Goal: Find specific page/section

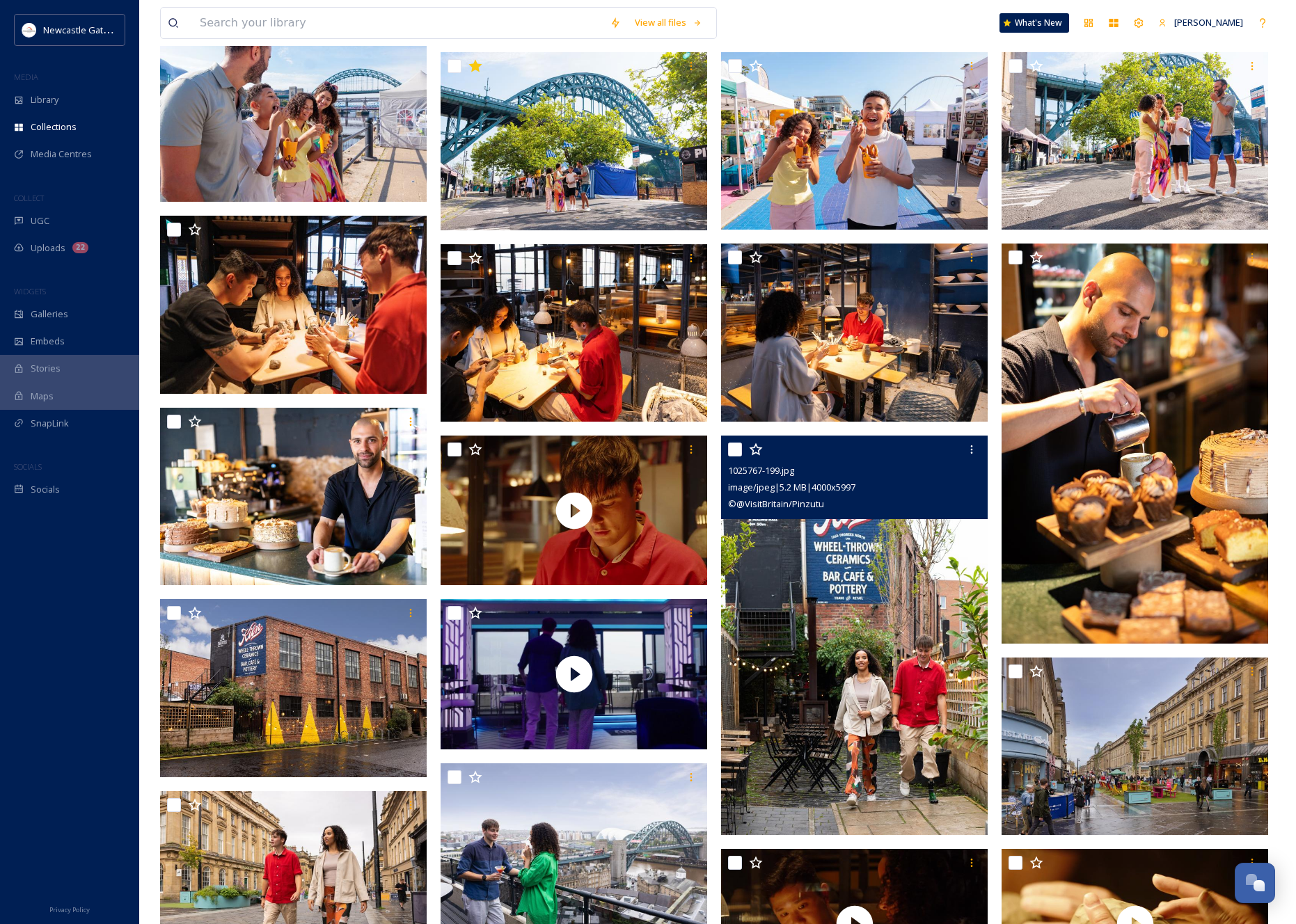
scroll to position [188, 0]
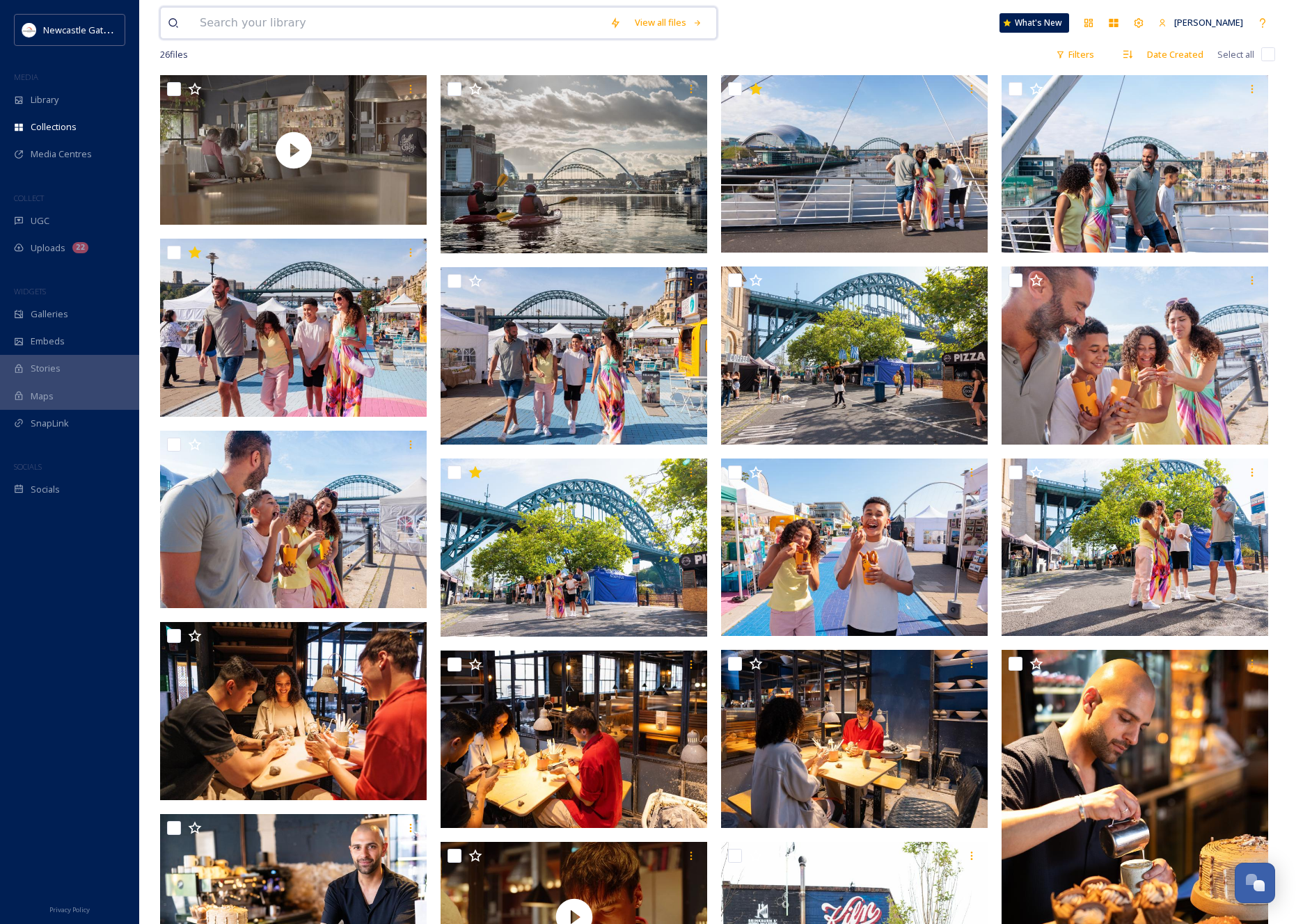
click at [319, 26] on input at bounding box center [397, 22] width 410 height 31
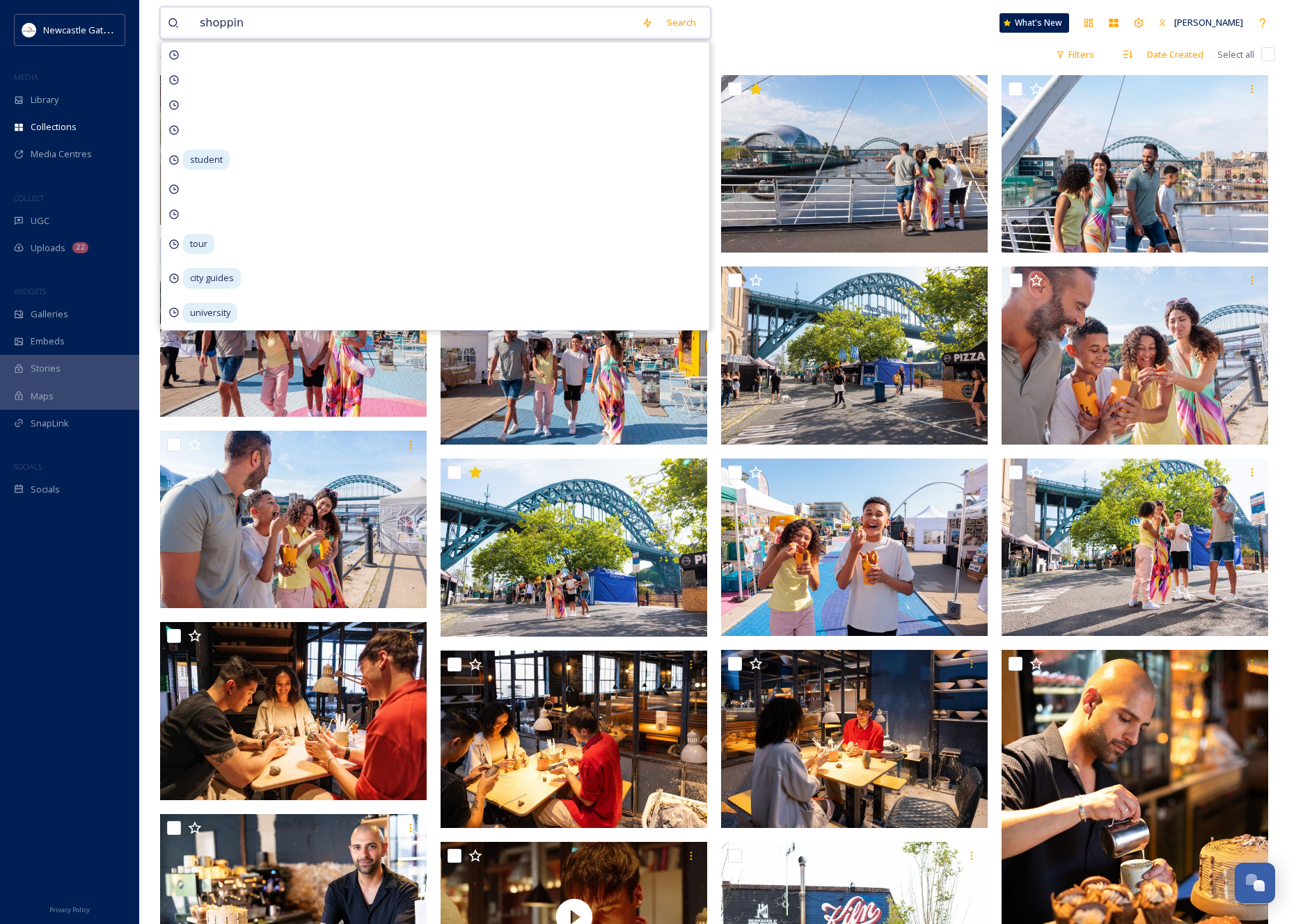
type input "shopping"
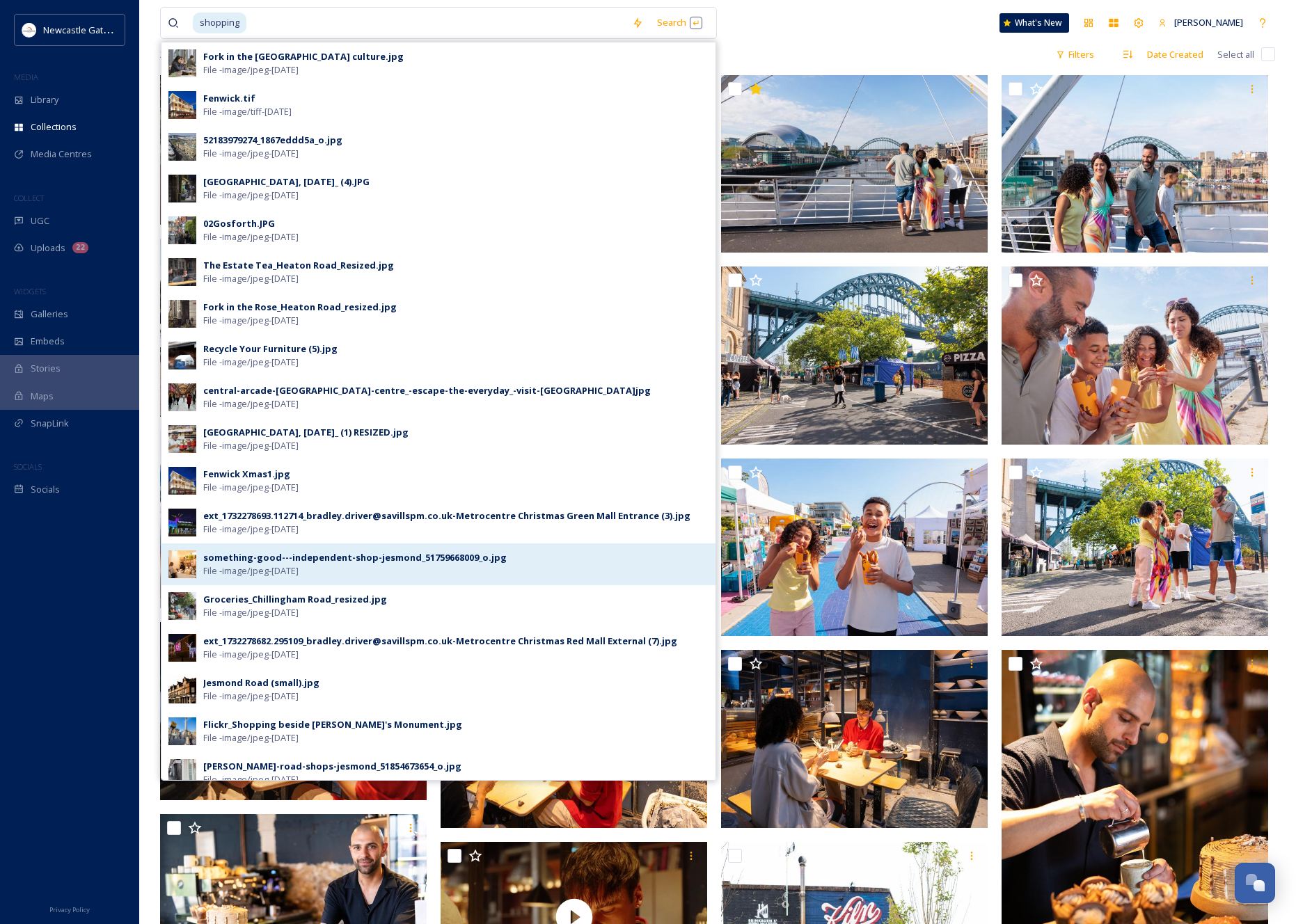
click at [249, 562] on div "something-good---independent-shop-jesmond_51759668009_o.jpg" at bounding box center [354, 558] width 303 height 13
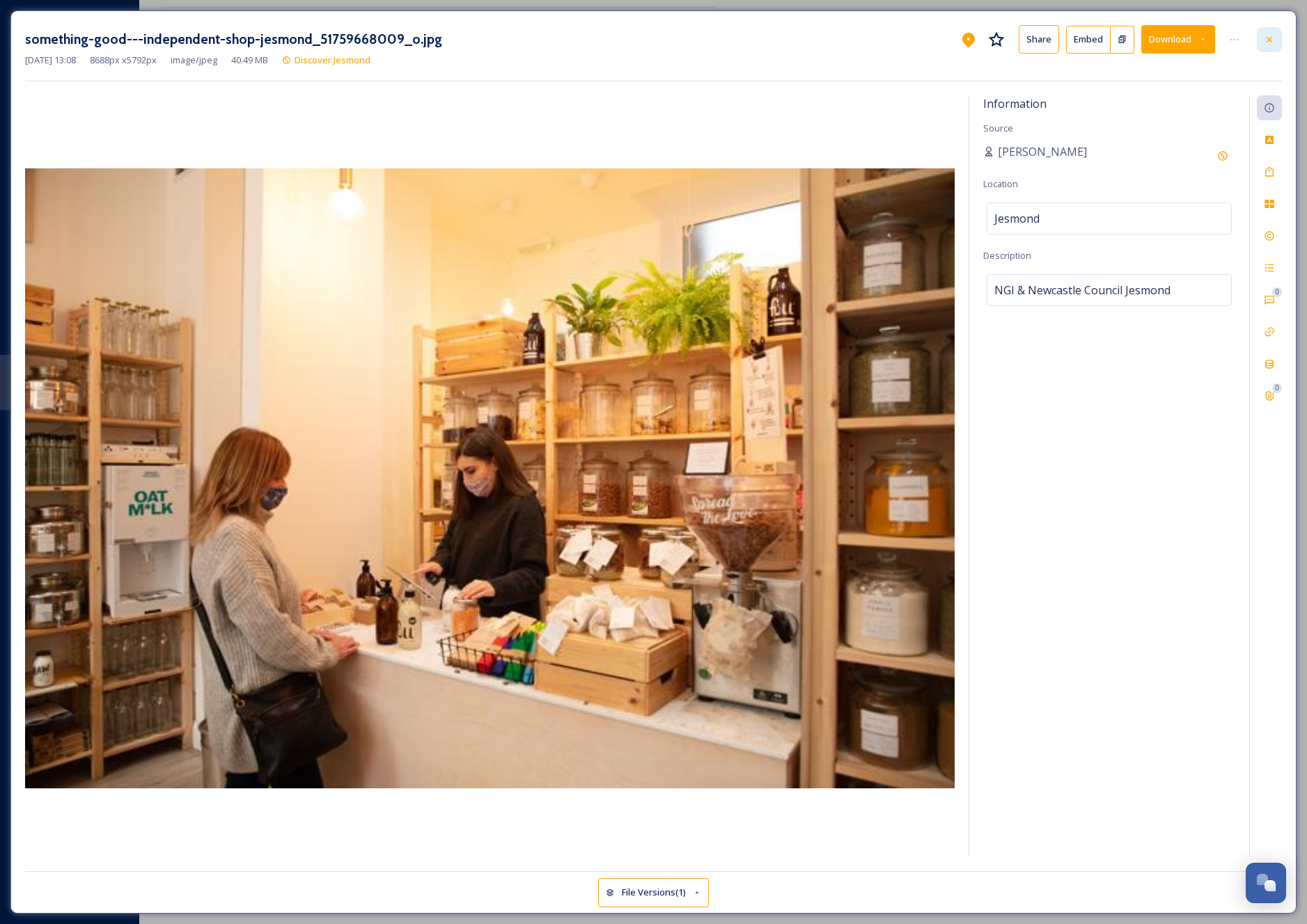
click at [1255, 36] on div "something-good---independent-shop-jesmond_51759668009_o.jpg Share Embed Download" at bounding box center [653, 39] width 1257 height 29
click at [1267, 34] on icon at bounding box center [1269, 39] width 11 height 11
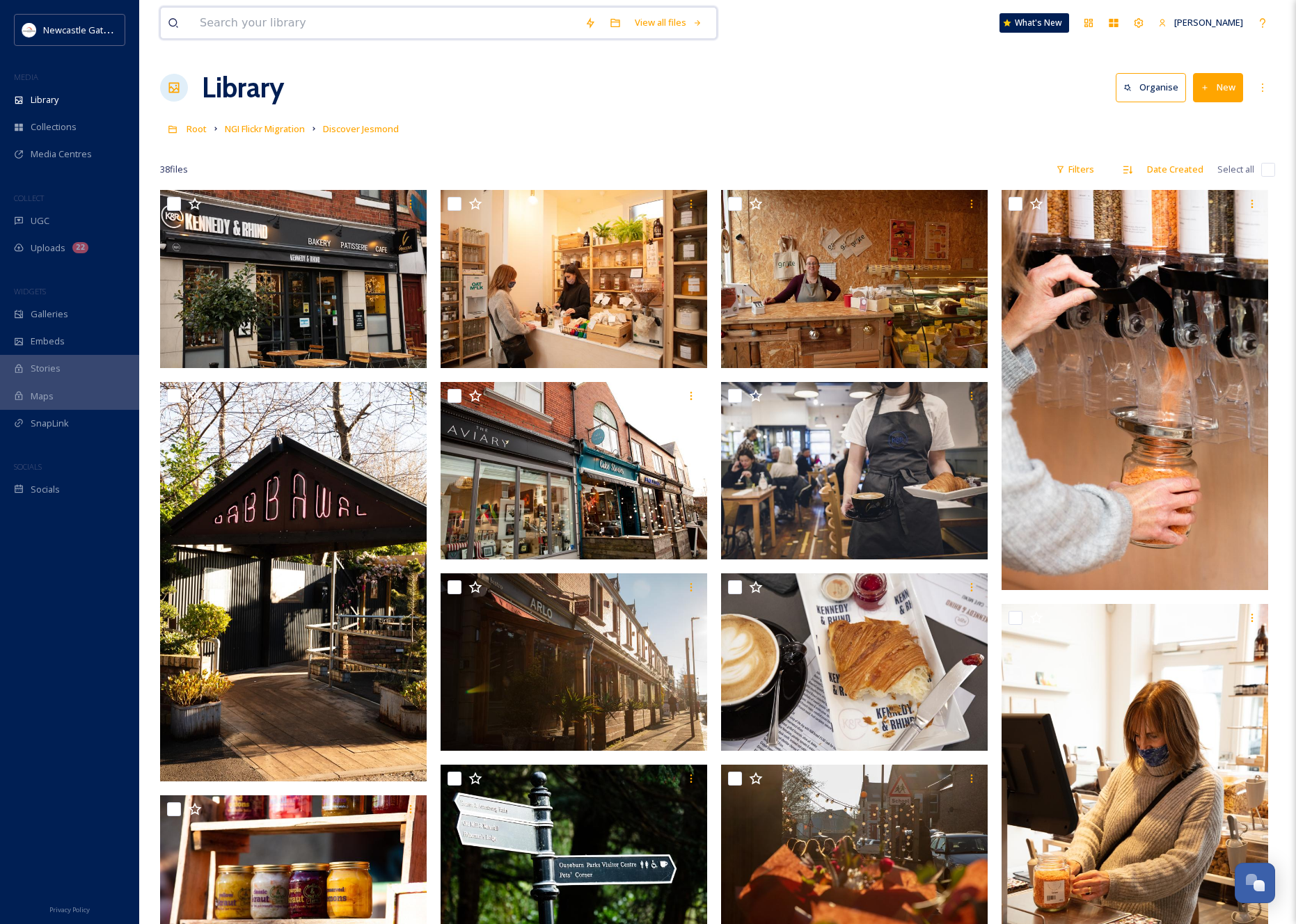
click at [295, 24] on input at bounding box center [385, 22] width 385 height 31
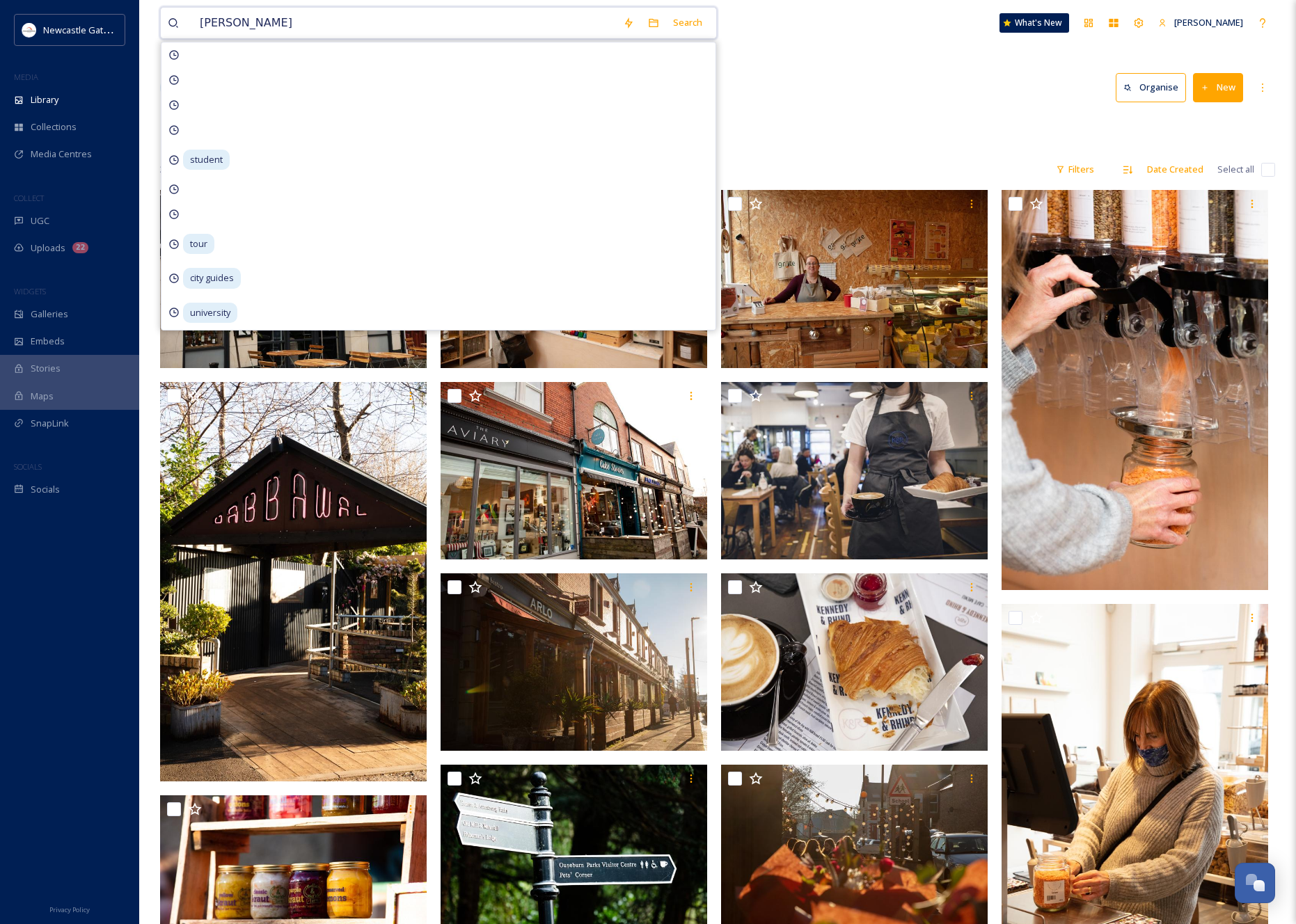
type input "[PERSON_NAME][GEOGRAPHIC_DATA]"
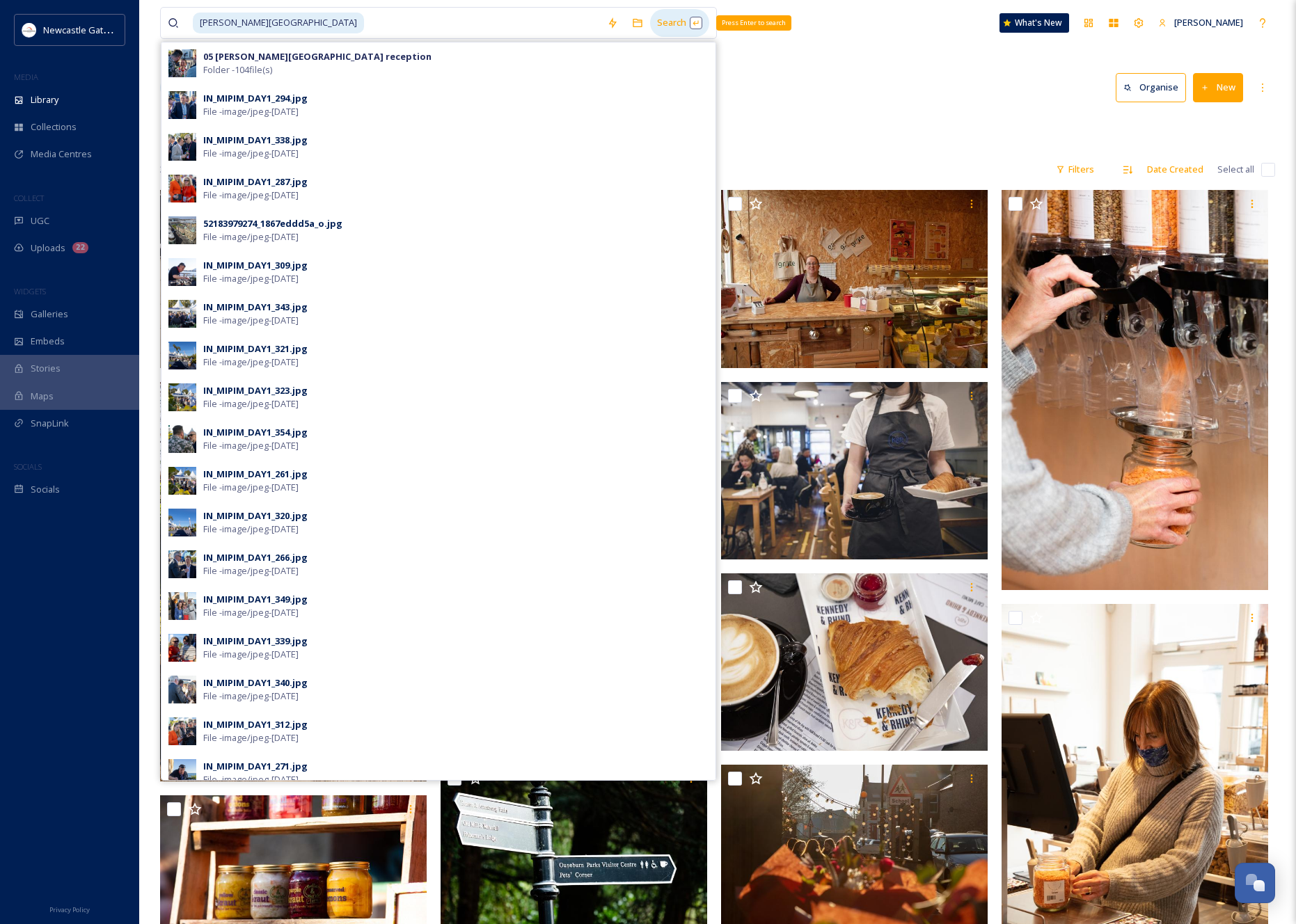
click at [685, 25] on div "Search Press Enter to search" at bounding box center [680, 22] width 59 height 27
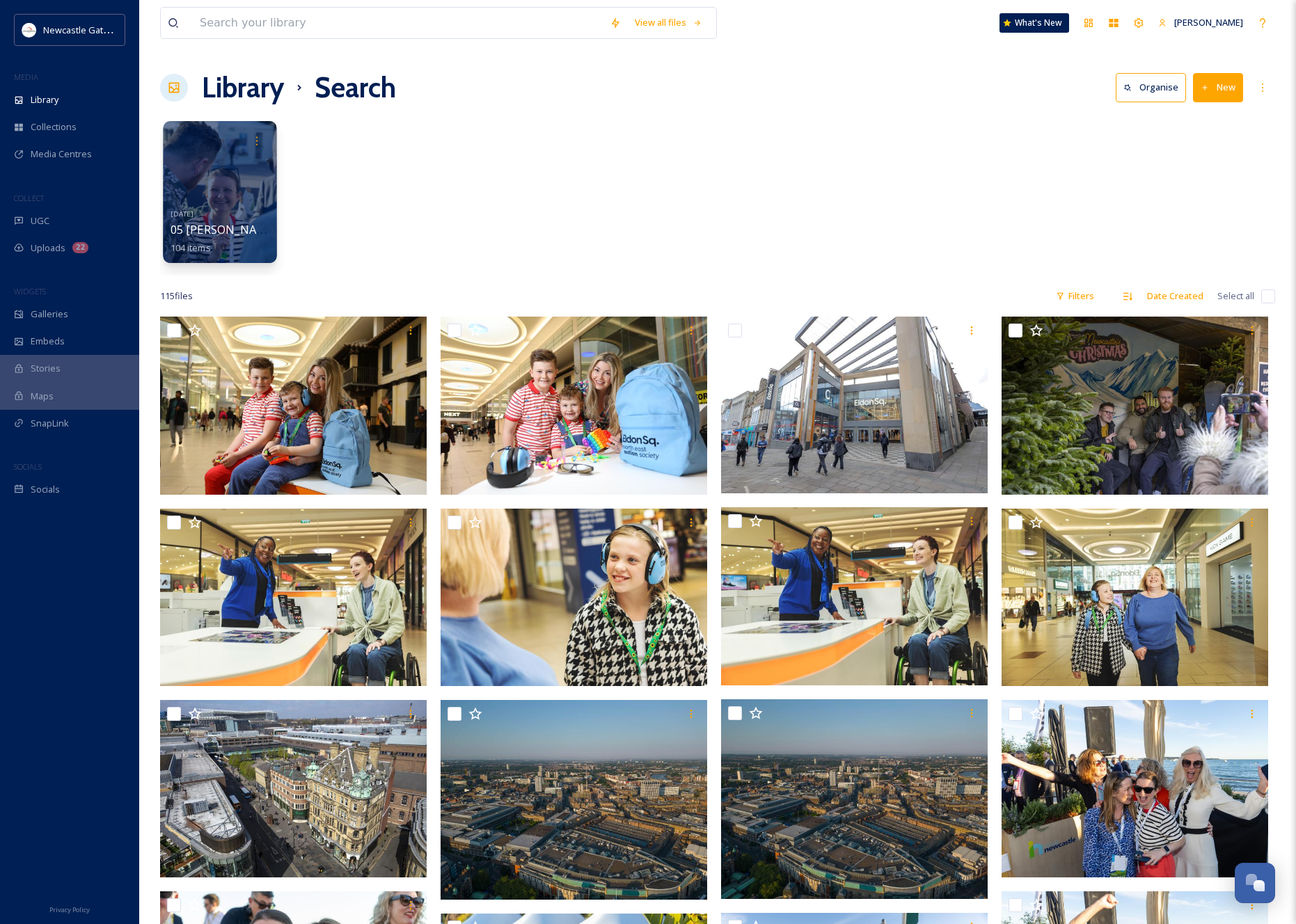
click at [218, 192] on div at bounding box center [219, 192] width 113 height 142
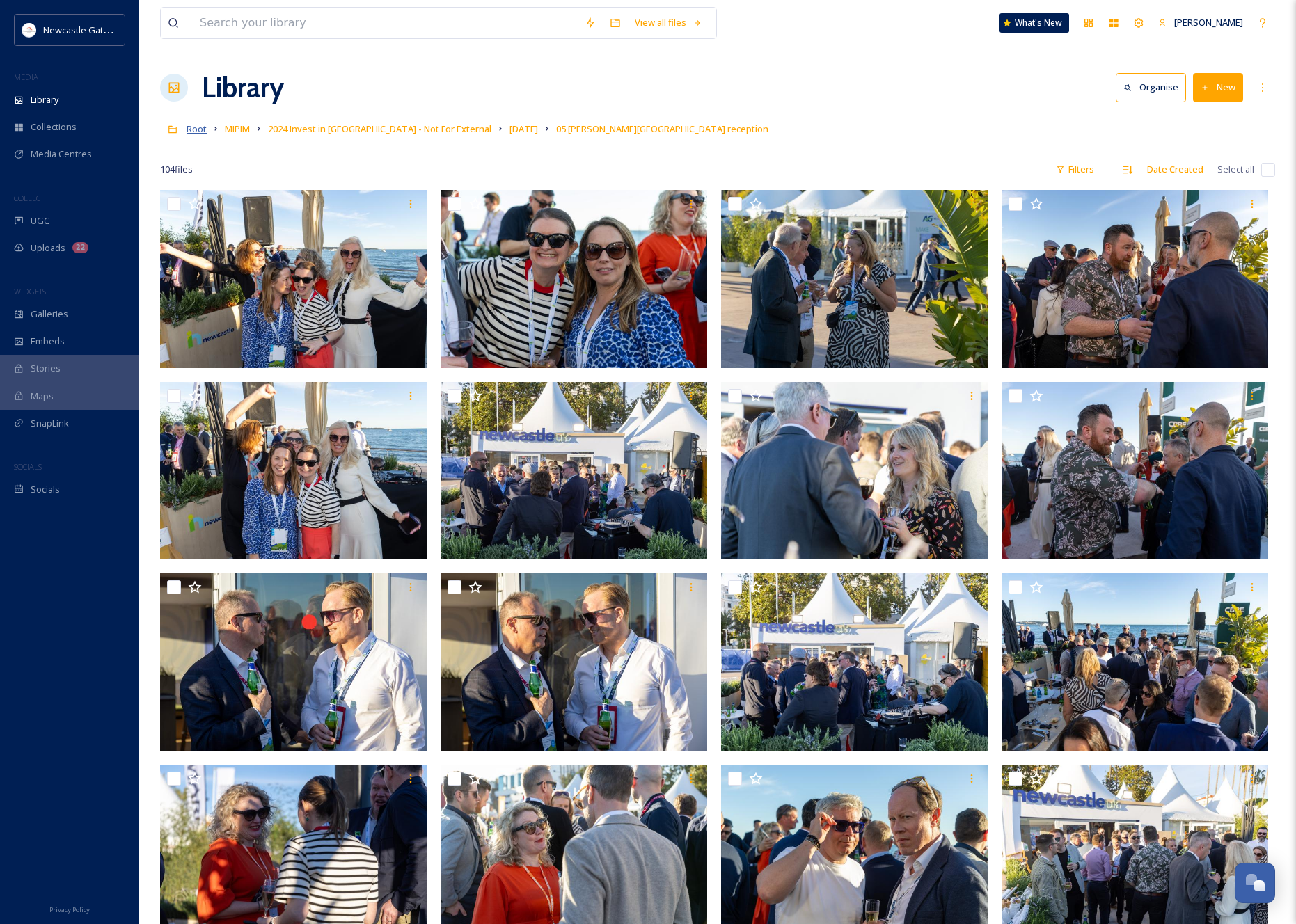
click at [196, 126] on span "Root" at bounding box center [197, 128] width 20 height 12
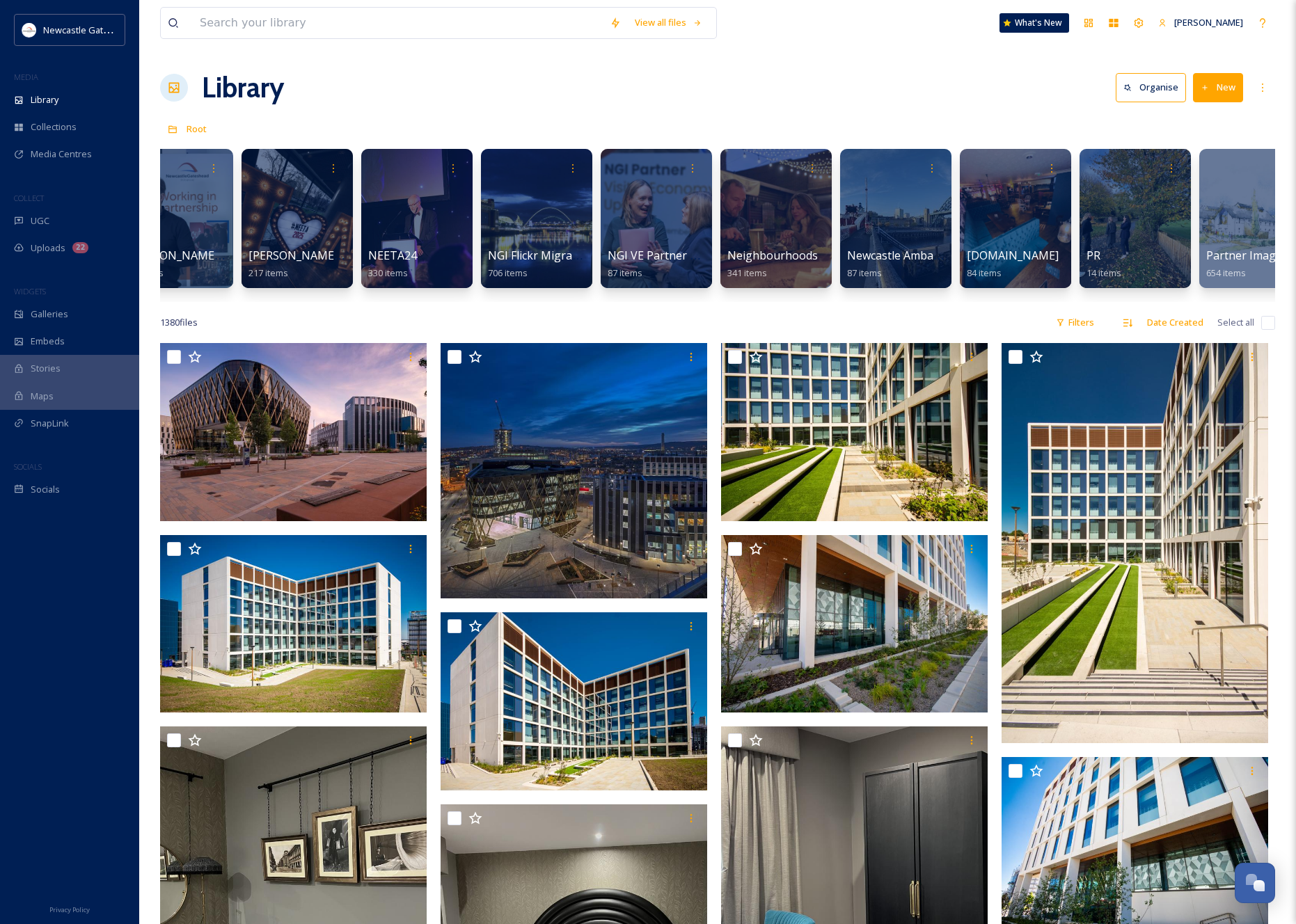
scroll to position [0, 1802]
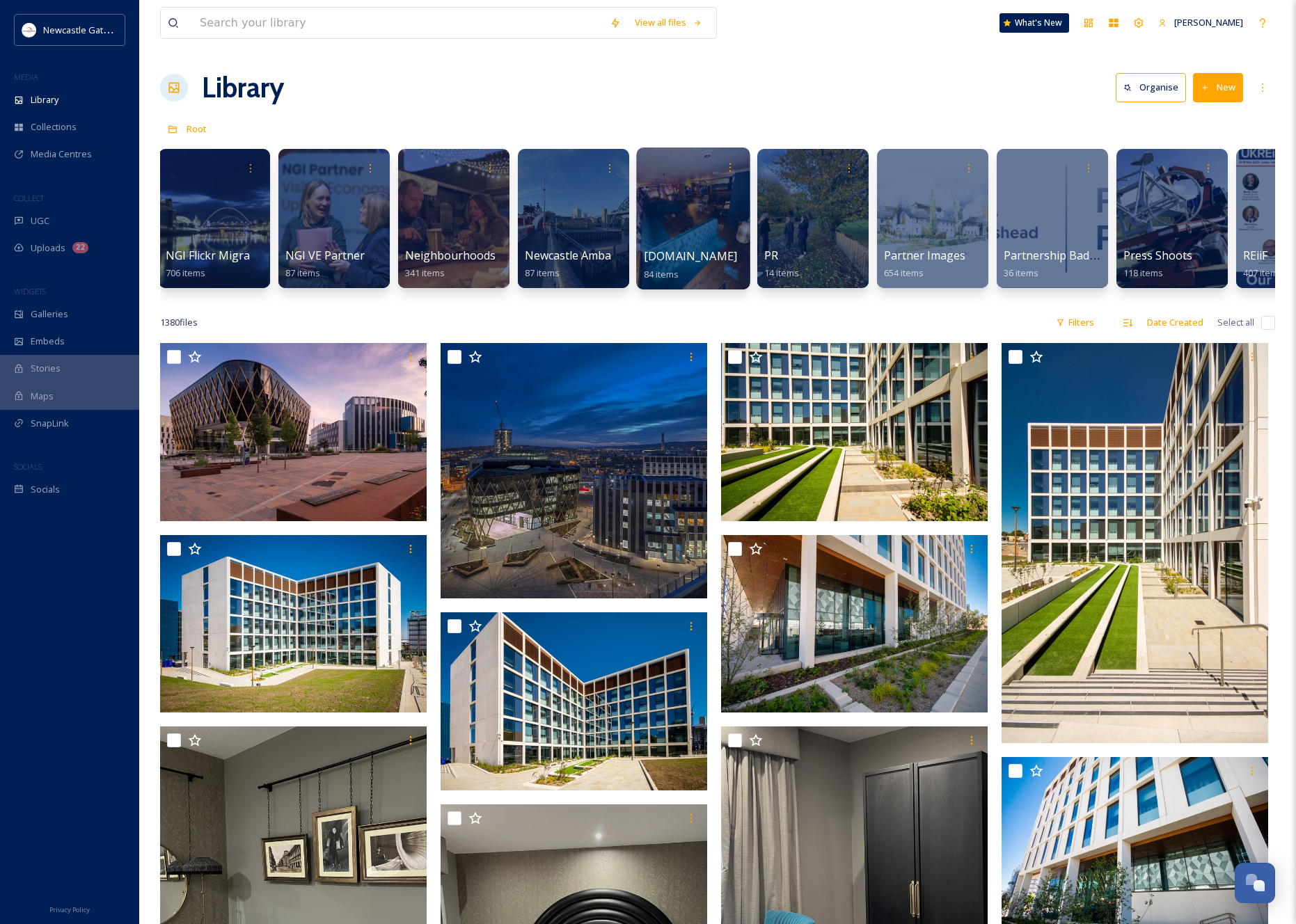
click at [691, 245] on div at bounding box center [692, 219] width 113 height 142
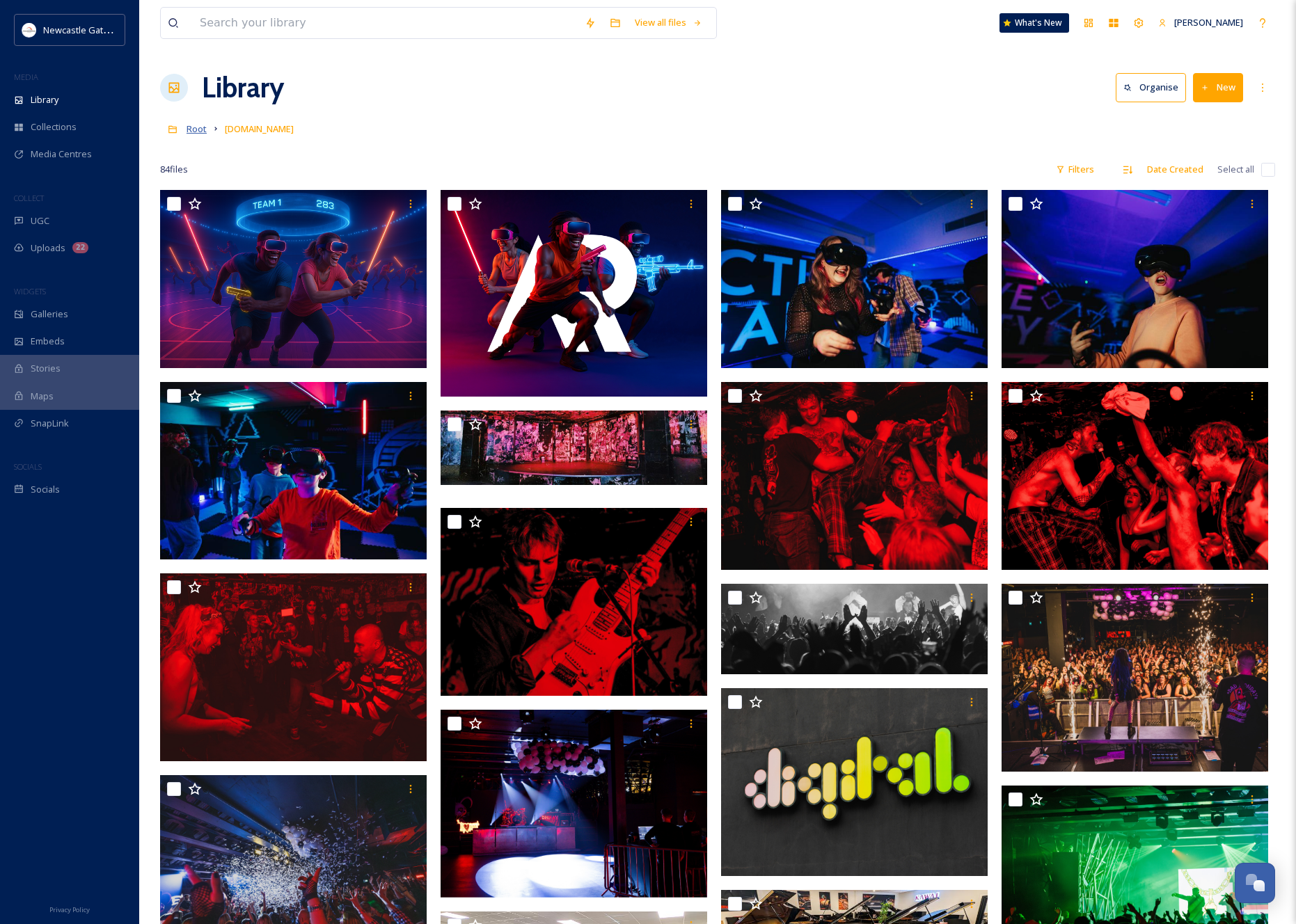
click at [204, 126] on span "Root" at bounding box center [197, 128] width 20 height 12
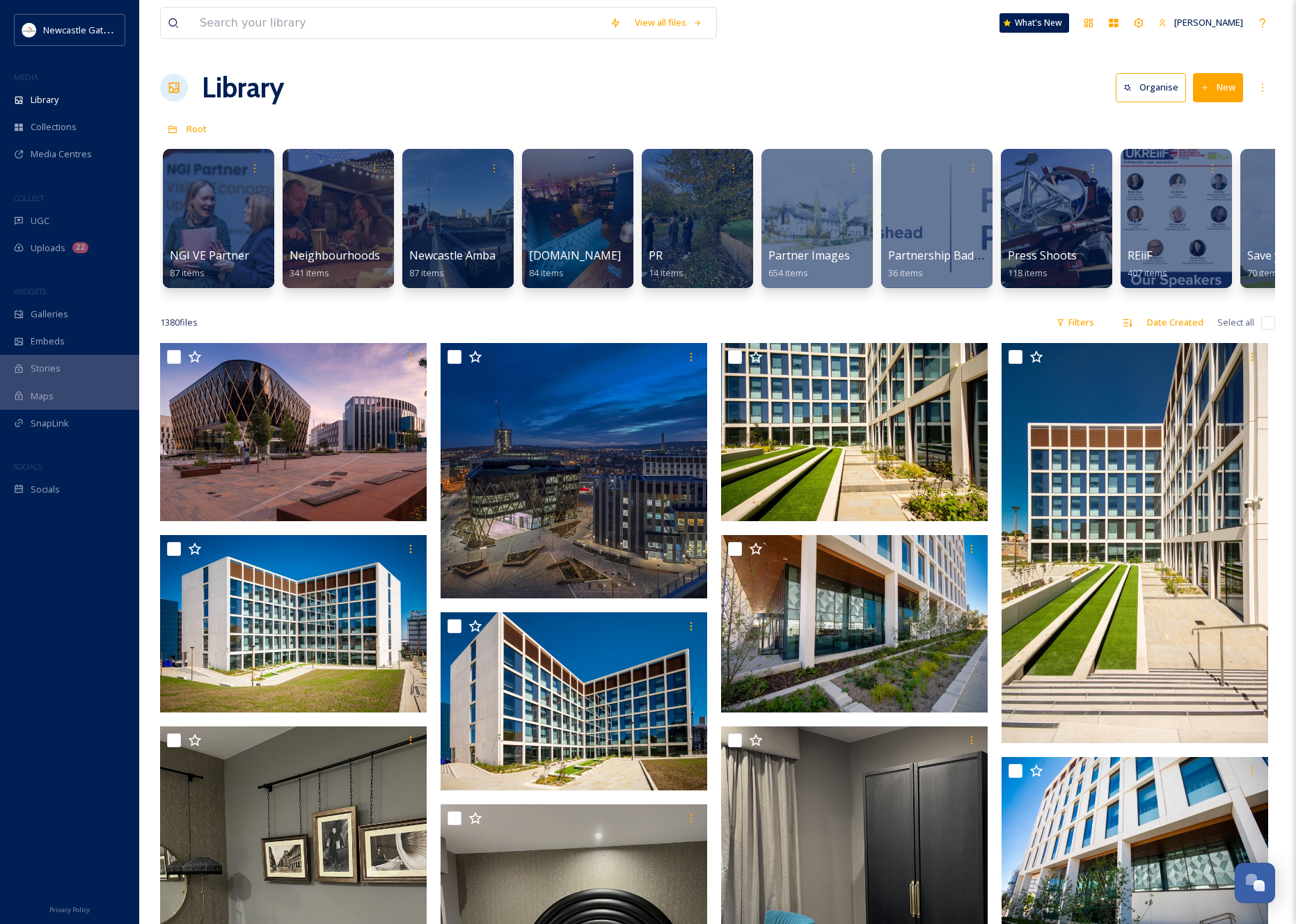
scroll to position [0, 1916]
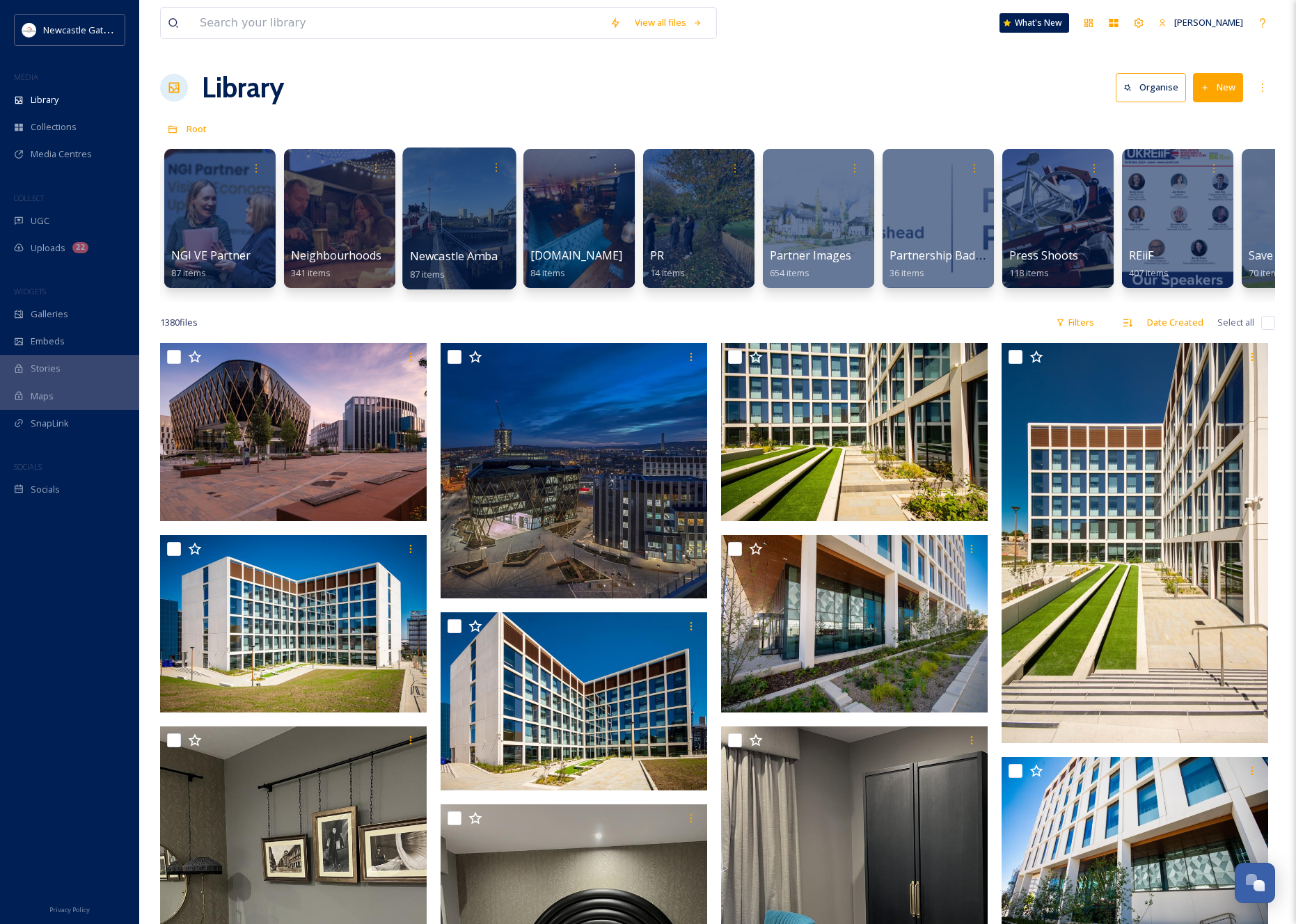
click at [438, 219] on div at bounding box center [458, 219] width 113 height 142
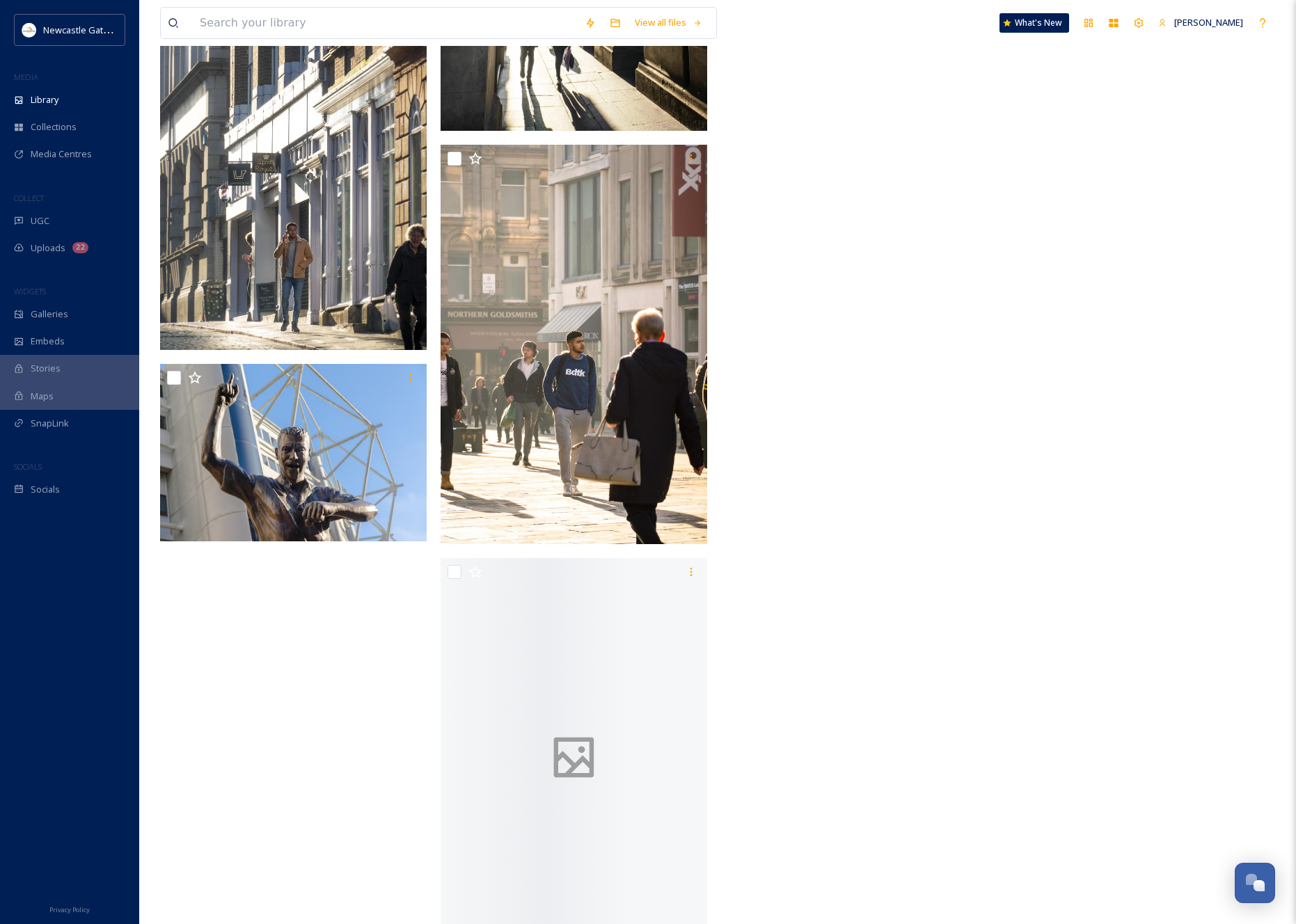
scroll to position [6451, 0]
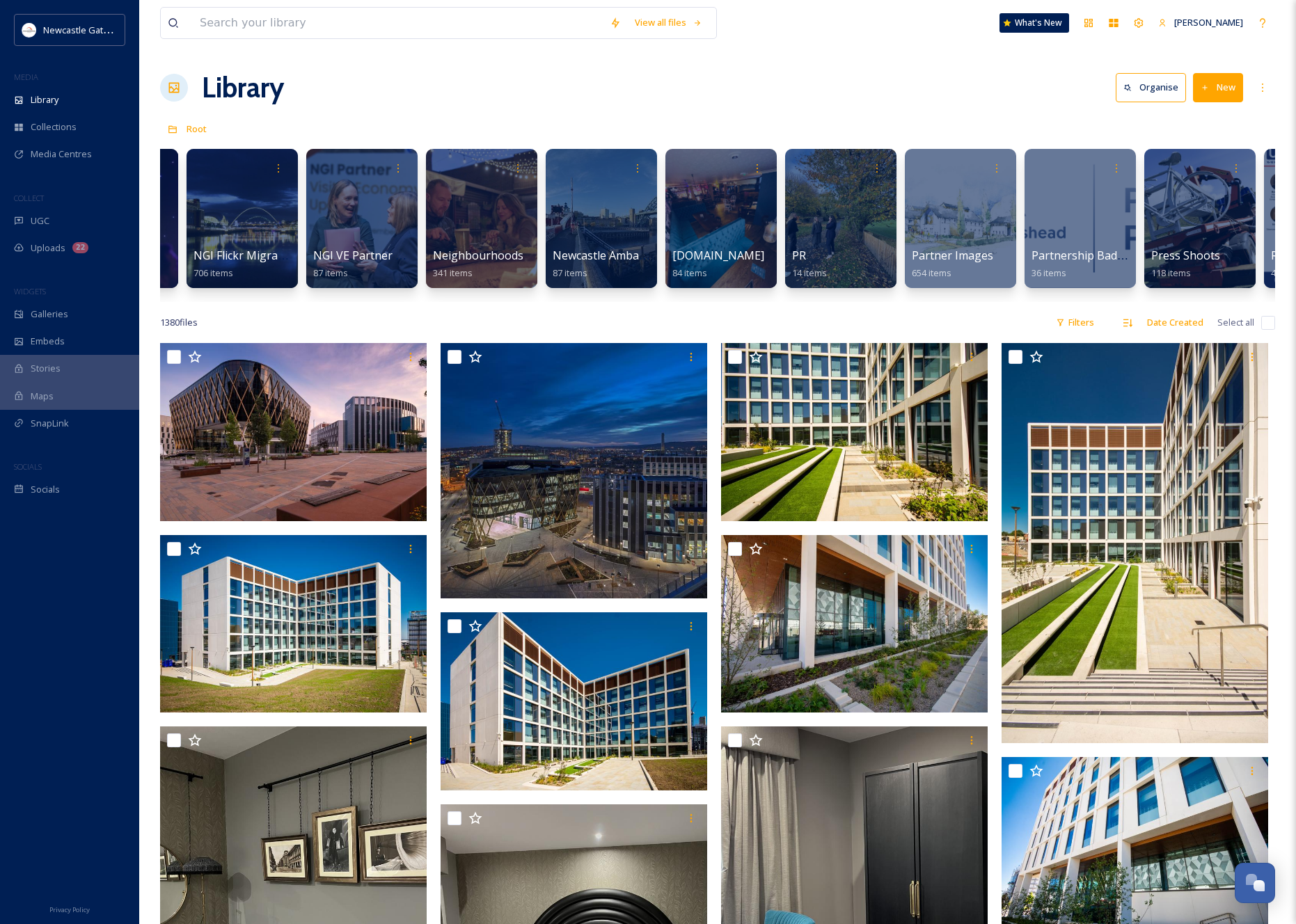
scroll to position [0, 1758]
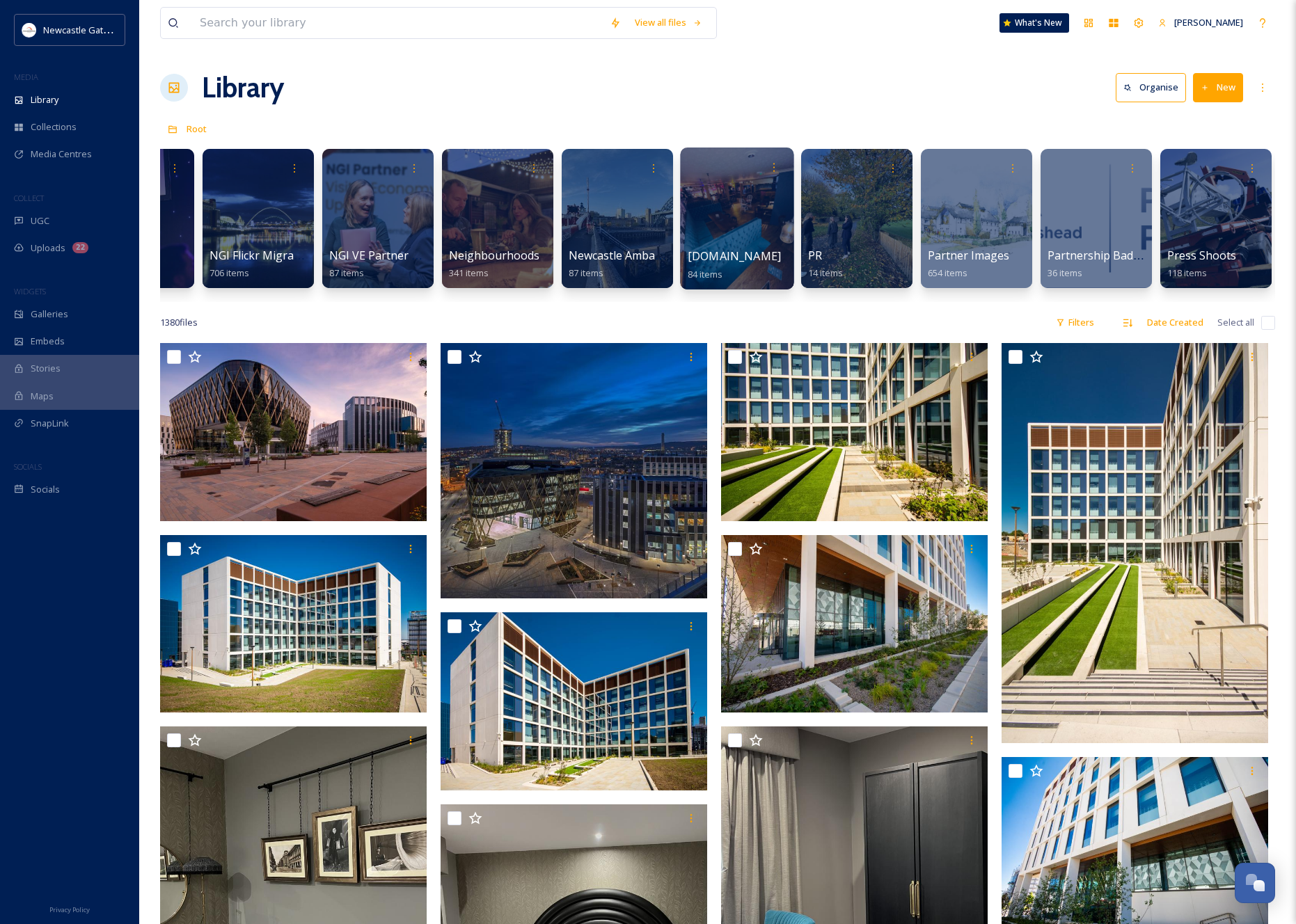
click at [731, 211] on div at bounding box center [737, 219] width 113 height 142
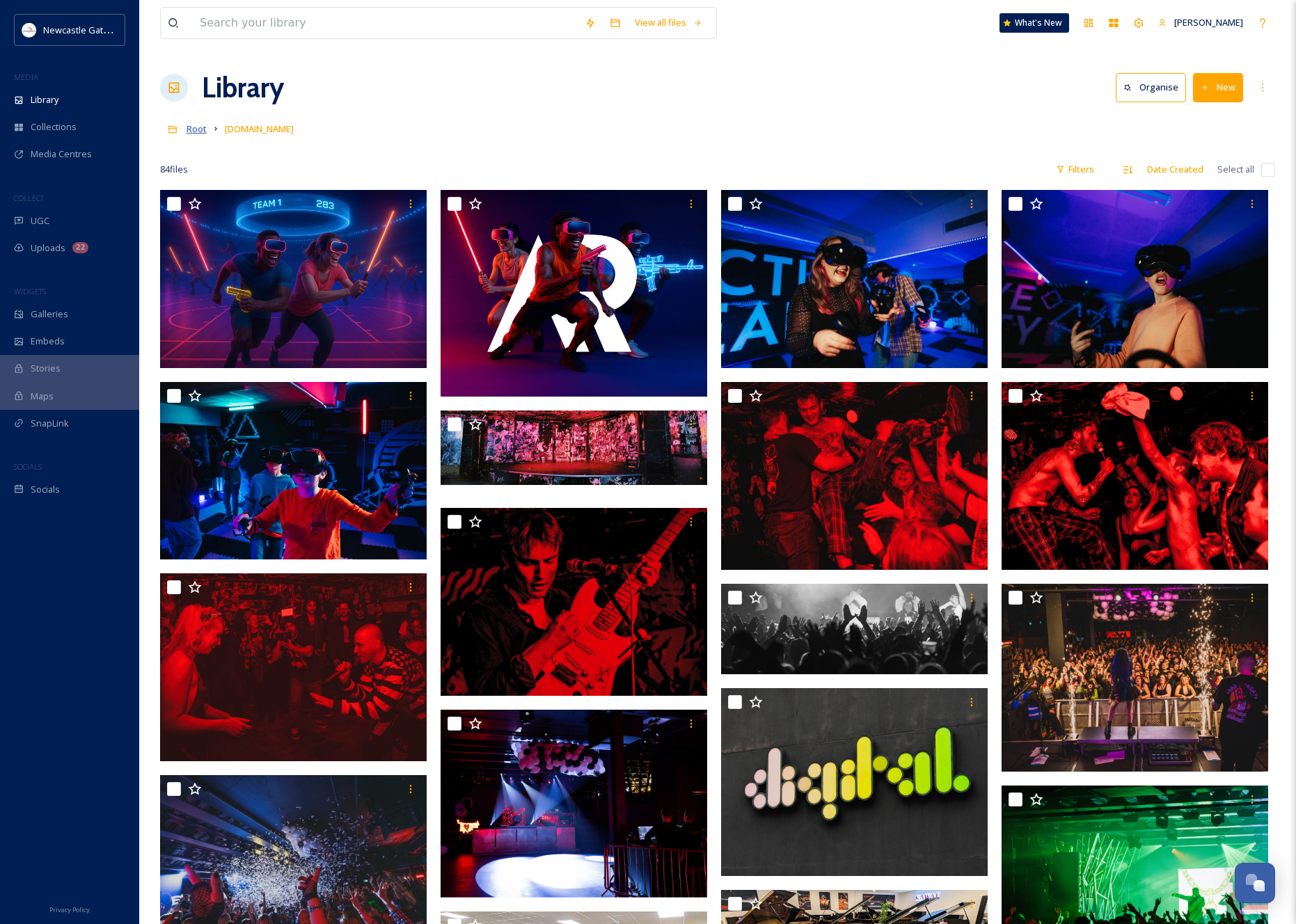
click at [195, 130] on span "Root" at bounding box center [197, 128] width 20 height 12
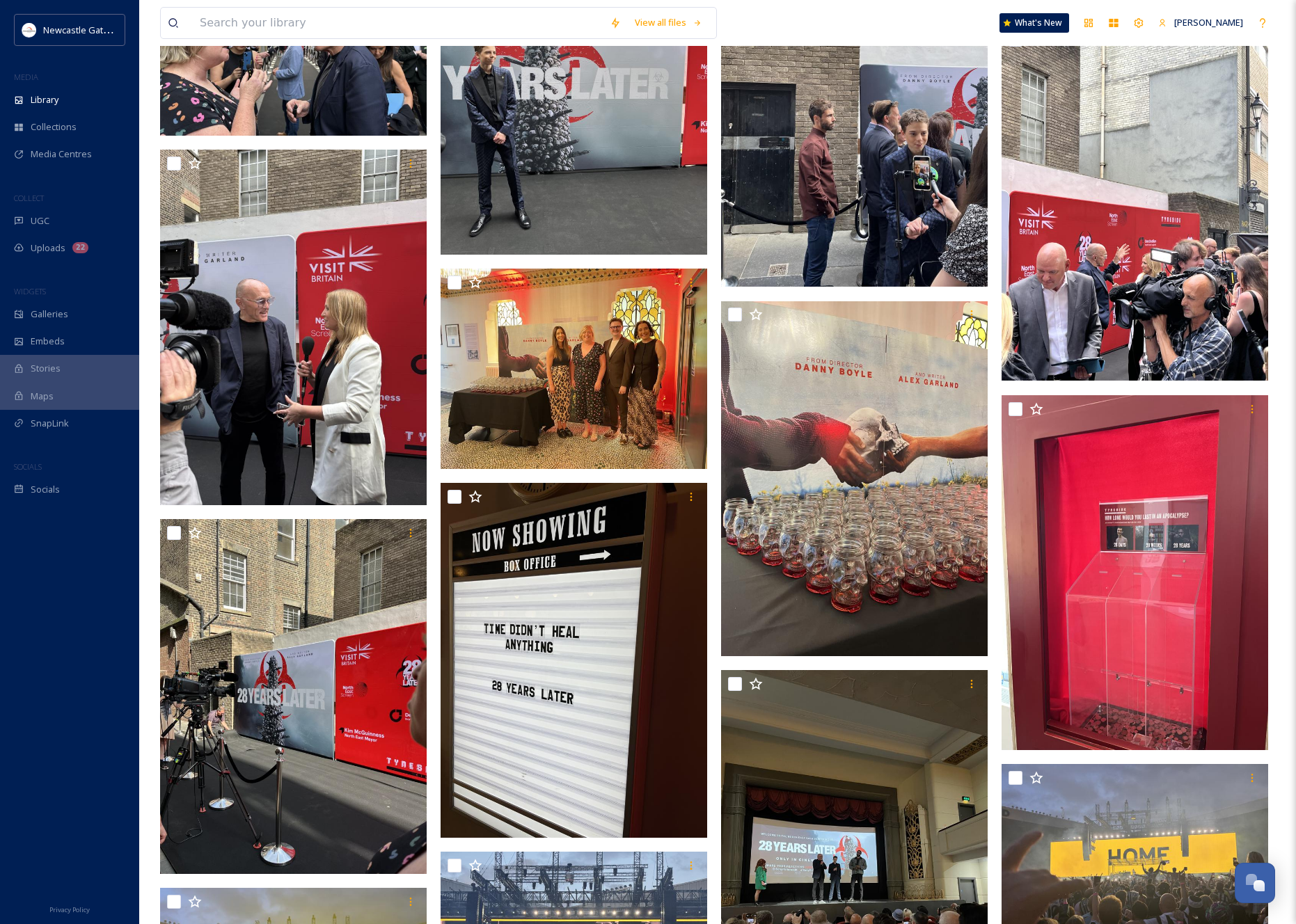
scroll to position [2379, 0]
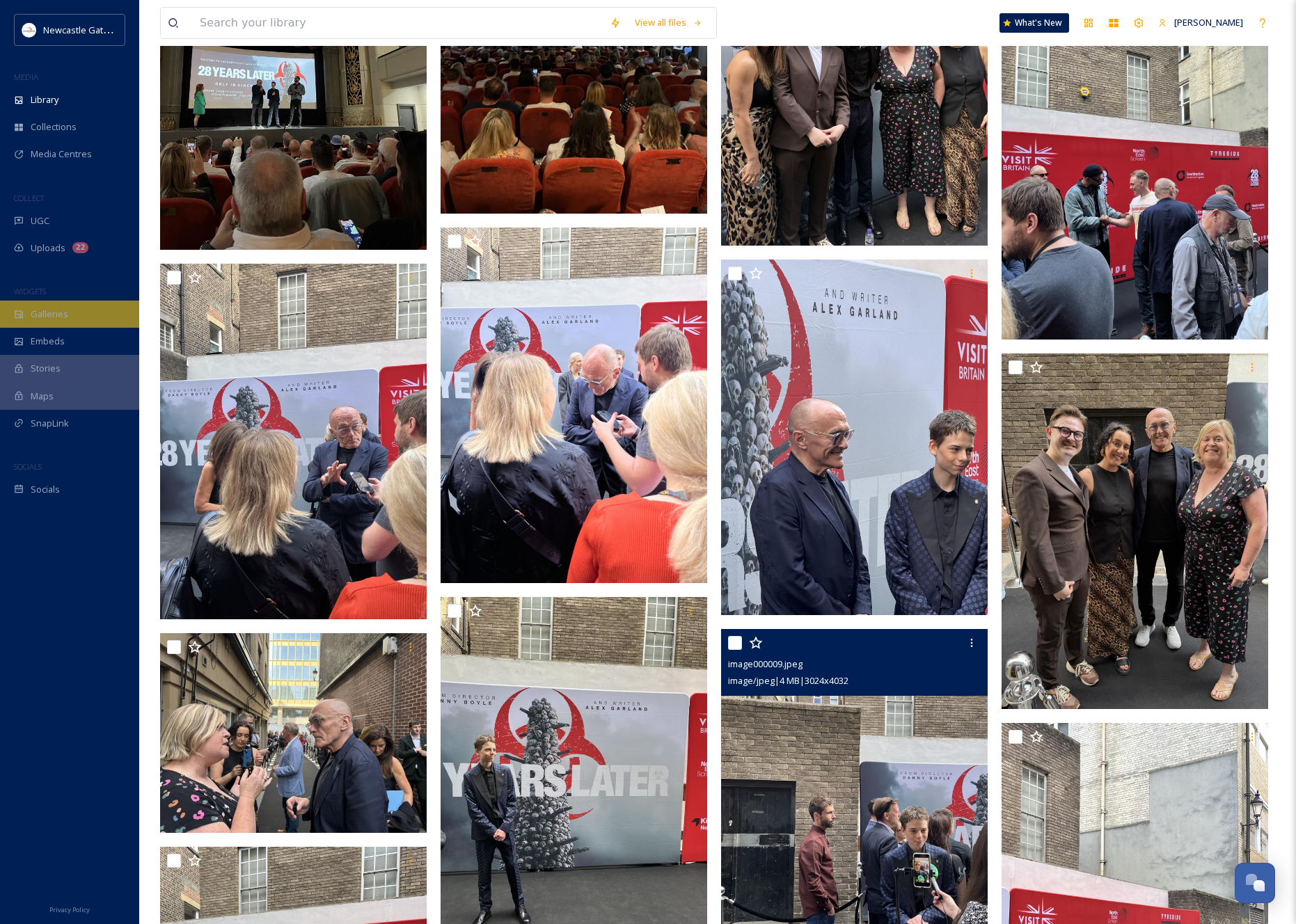
click at [67, 305] on div "Galleries" at bounding box center [69, 314] width 140 height 27
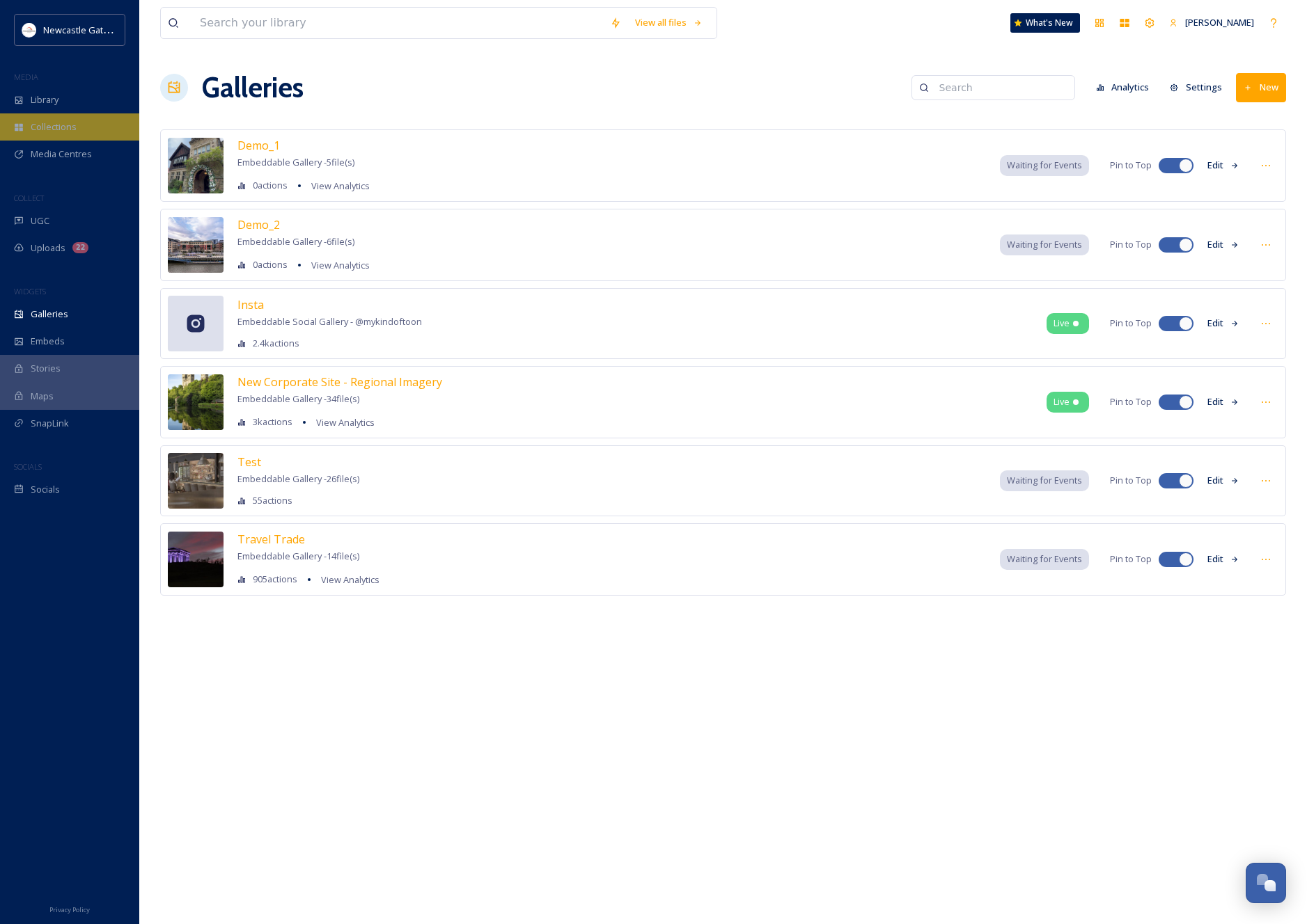
click at [47, 122] on span "Collections" at bounding box center [54, 127] width 46 height 13
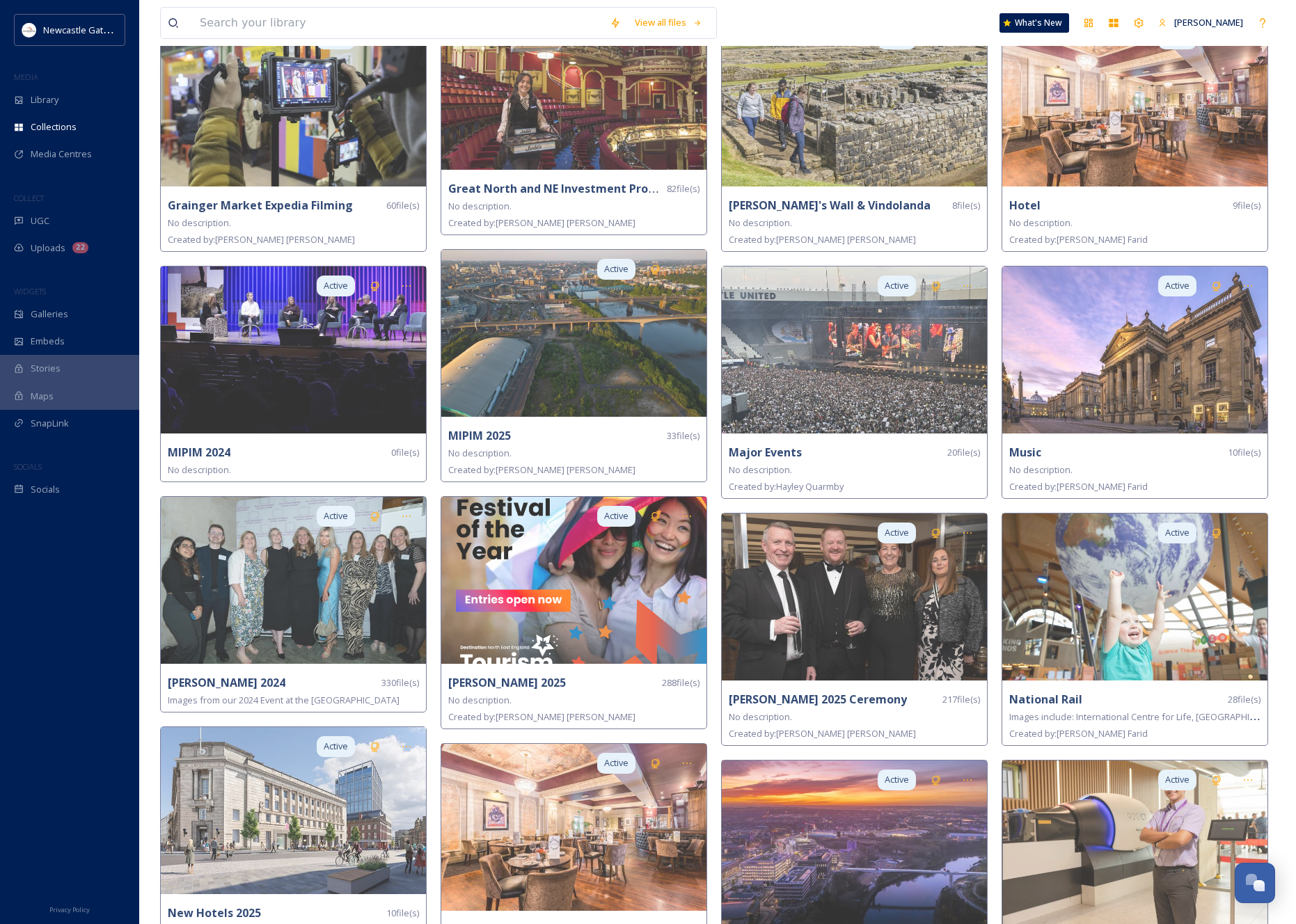
scroll to position [1238, 0]
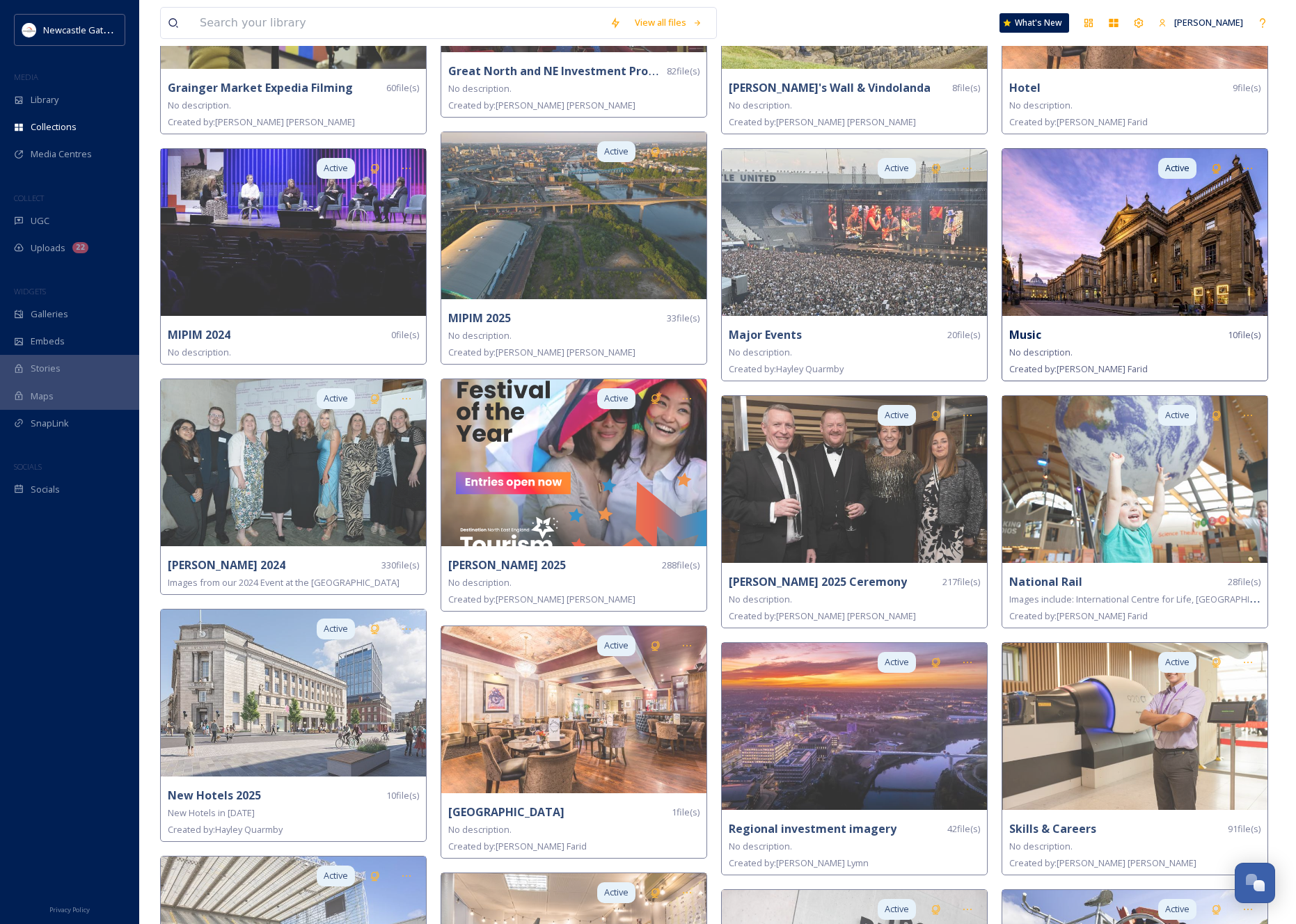
click at [1133, 227] on img at bounding box center [1135, 232] width 265 height 167
